Goal: Find specific page/section: Find specific page/section

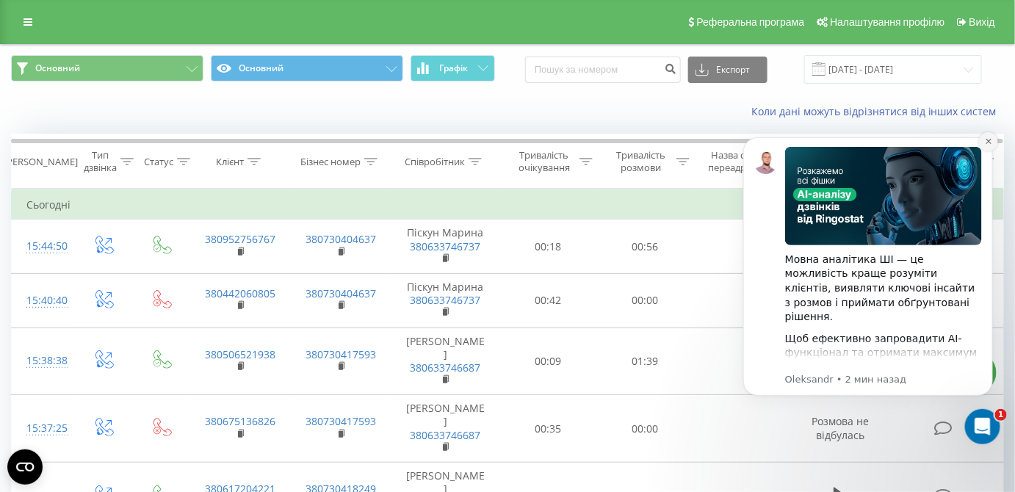
click at [988, 143] on icon "Dismiss notification" at bounding box center [988, 141] width 8 height 8
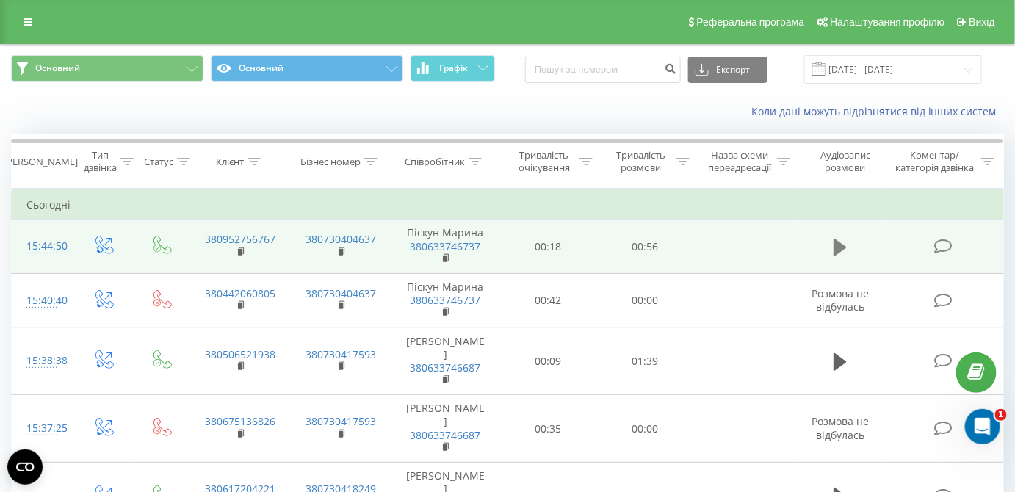
click at [844, 247] on icon at bounding box center [839, 247] width 13 height 18
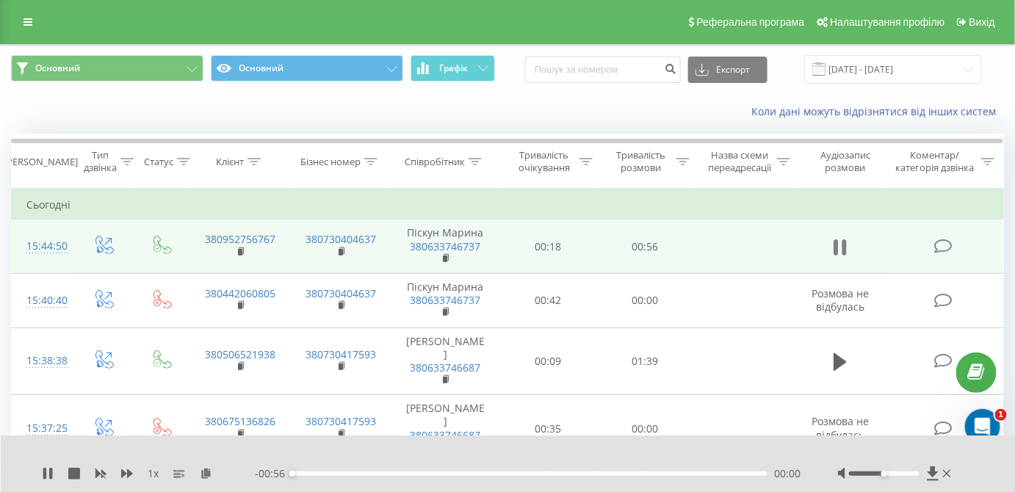
click at [847, 251] on button at bounding box center [840, 247] width 22 height 22
click at [206, 478] on icon at bounding box center [206, 473] width 12 height 10
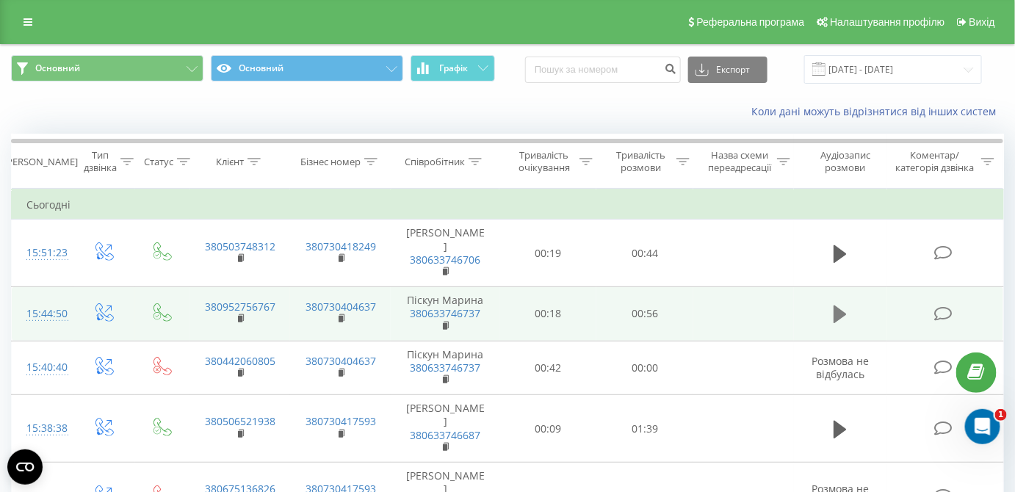
click at [836, 320] on icon at bounding box center [839, 314] width 13 height 18
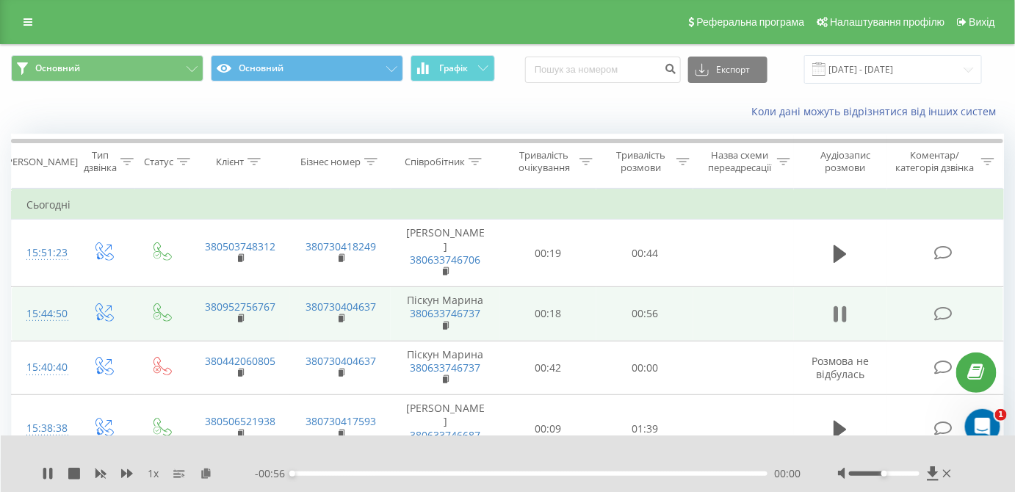
click at [844, 315] on icon at bounding box center [844, 314] width 4 height 16
click at [207, 474] on icon at bounding box center [206, 473] width 12 height 10
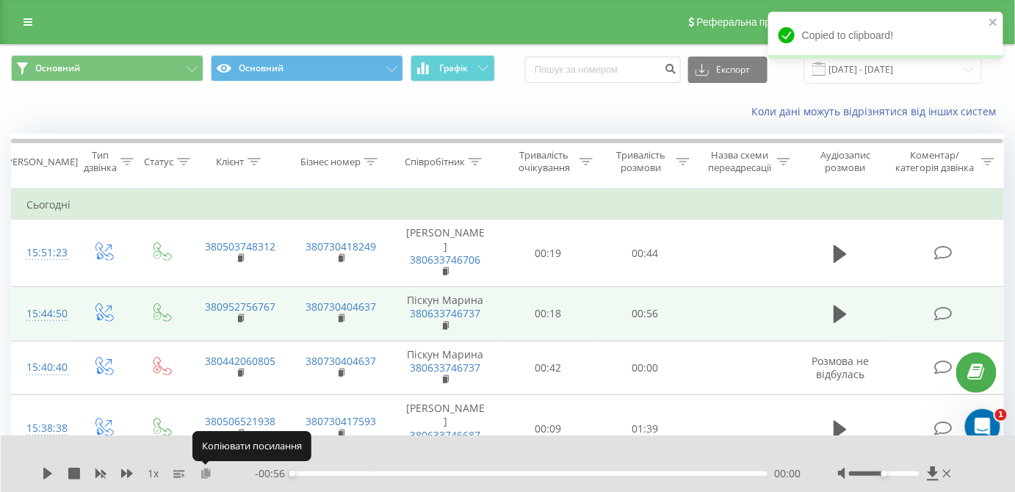
click at [207, 474] on icon at bounding box center [206, 473] width 12 height 10
click at [471, 161] on icon at bounding box center [474, 161] width 13 height 7
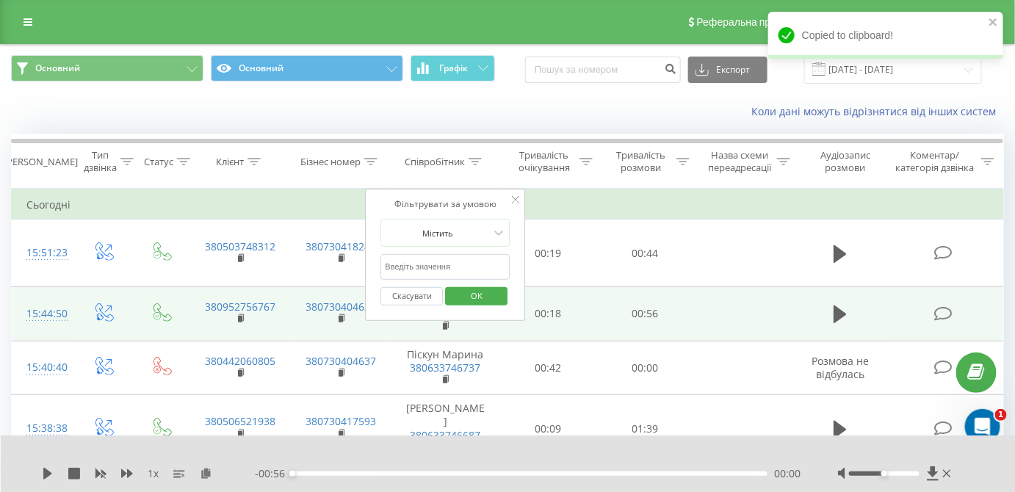
click at [454, 269] on input "text" at bounding box center [445, 267] width 129 height 26
type input "піс"
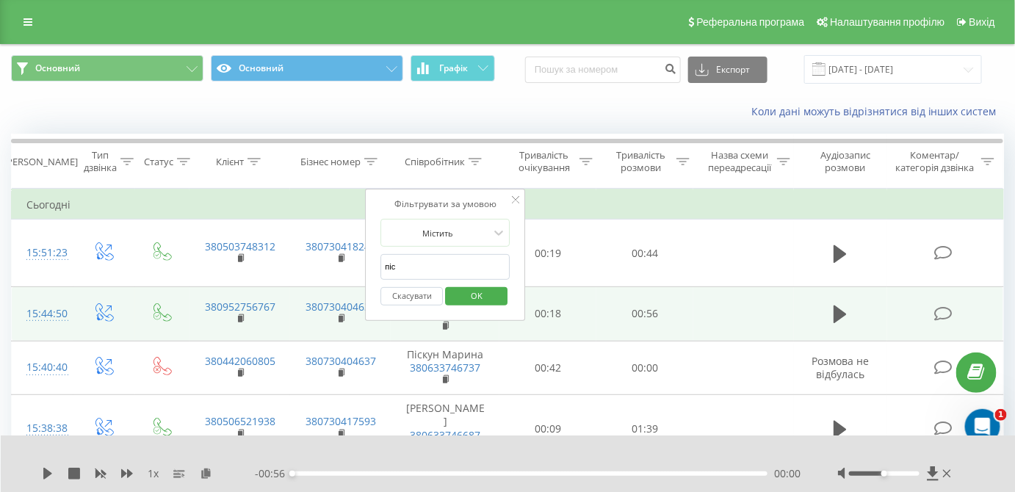
drag, startPoint x: 468, startPoint y: 288, endPoint x: 530, endPoint y: 273, distance: 64.1
click at [468, 288] on span "OK" at bounding box center [476, 295] width 41 height 23
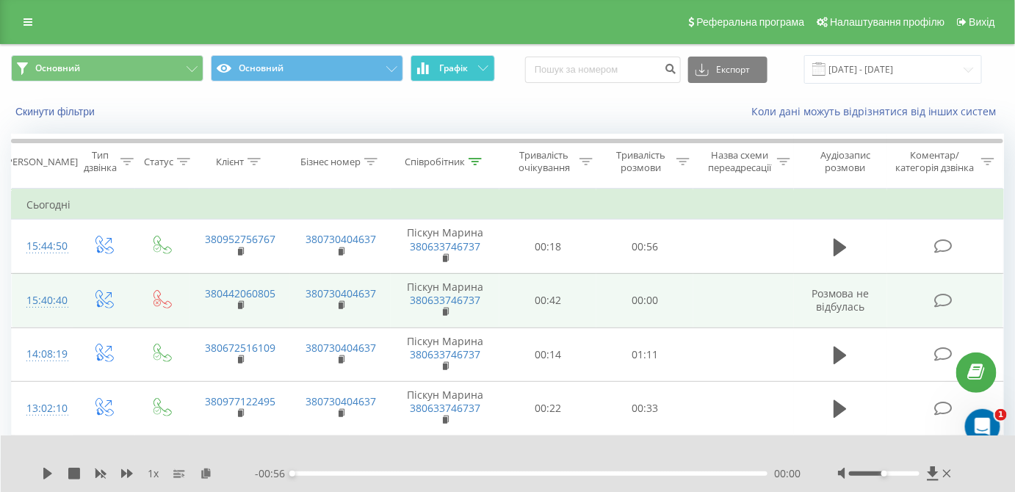
click at [448, 78] on button "Графік" at bounding box center [452, 68] width 84 height 26
